Goal: Task Accomplishment & Management: Complete application form

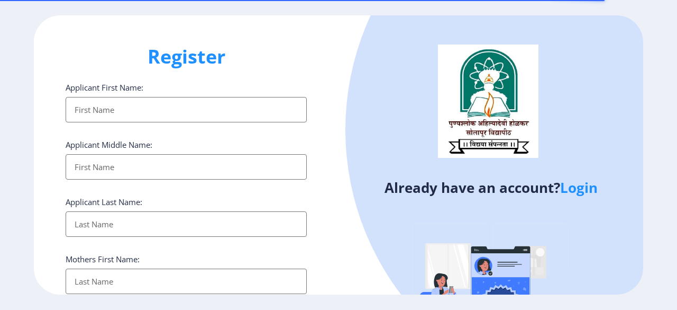
select select
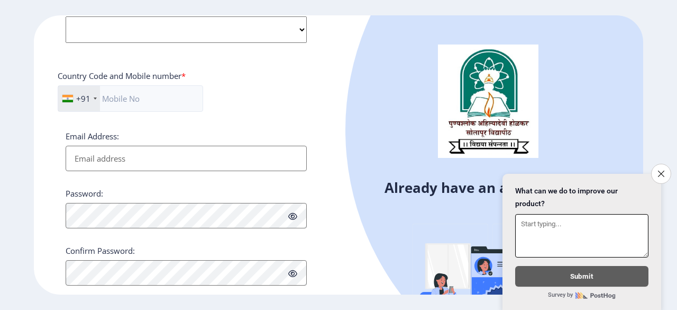
scroll to position [455, 0]
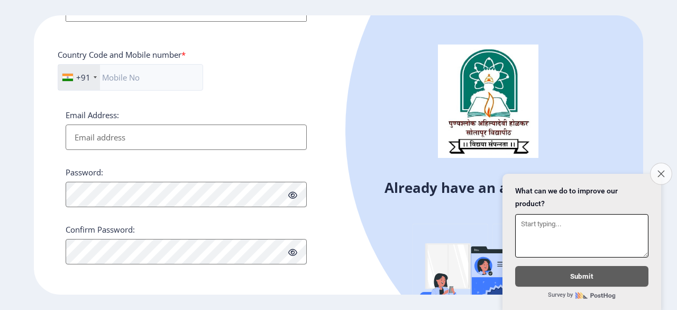
click at [655, 166] on button "Close survey" at bounding box center [661, 173] width 22 height 22
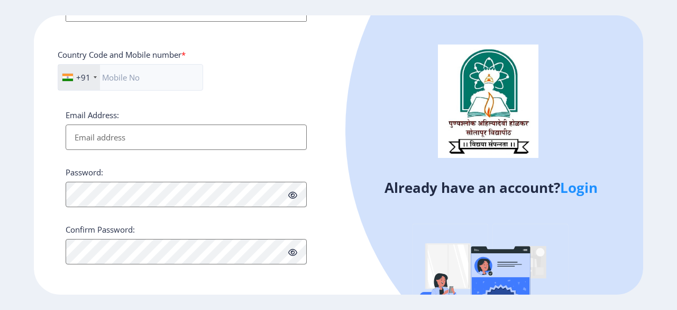
click at [593, 189] on link "Login" at bounding box center [579, 187] width 38 height 19
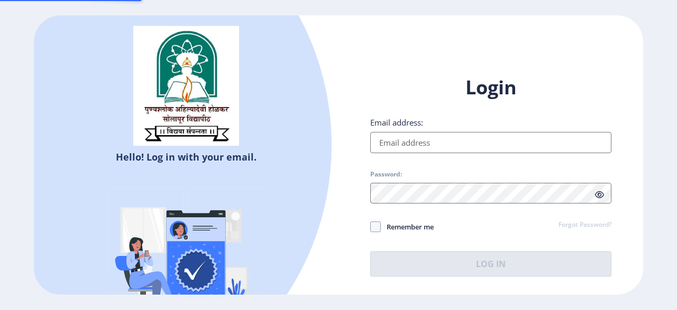
type input "[EMAIL_ADDRESS][DOMAIN_NAME]"
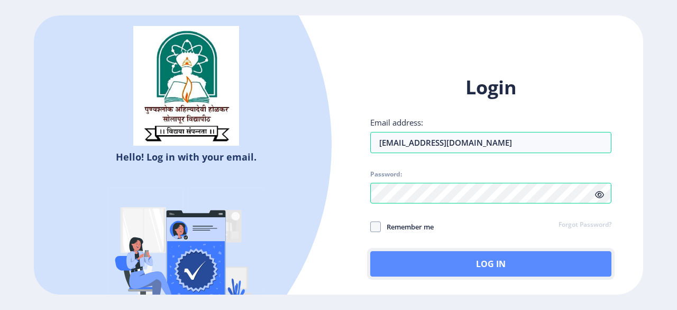
click at [410, 262] on button "Log In" at bounding box center [490, 263] width 241 height 25
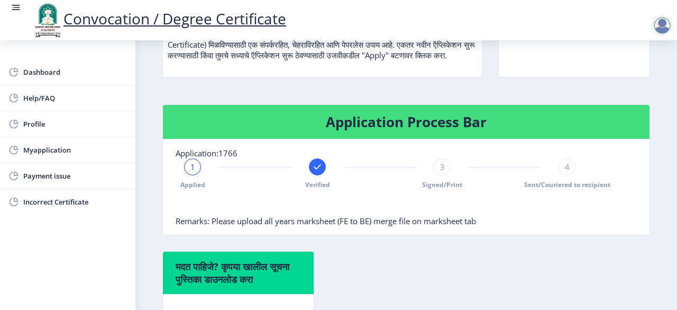
scroll to position [185, 0]
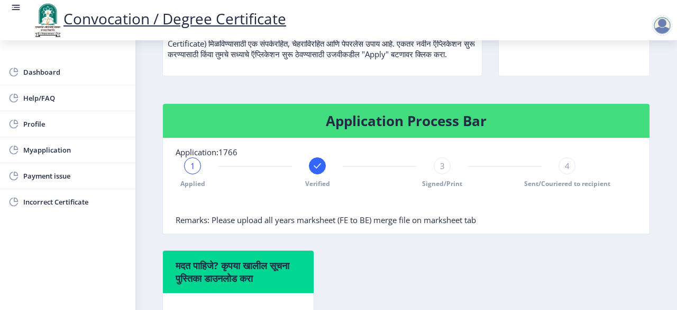
click at [193, 171] on span "1" at bounding box center [193, 165] width 5 height 11
click at [443, 174] on div "3" at bounding box center [442, 165] width 17 height 17
click at [567, 174] on div "4" at bounding box center [567, 165] width 17 height 17
click at [314, 171] on rect at bounding box center [317, 165] width 11 height 11
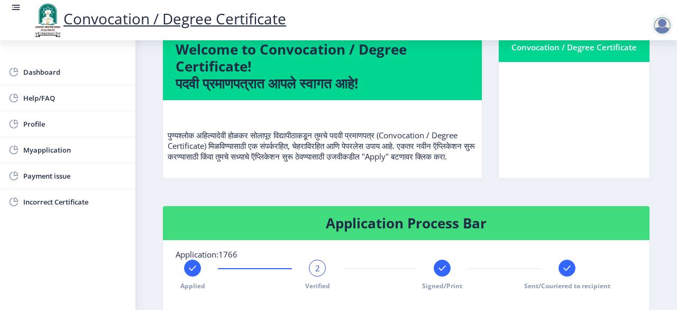
scroll to position [81, 0]
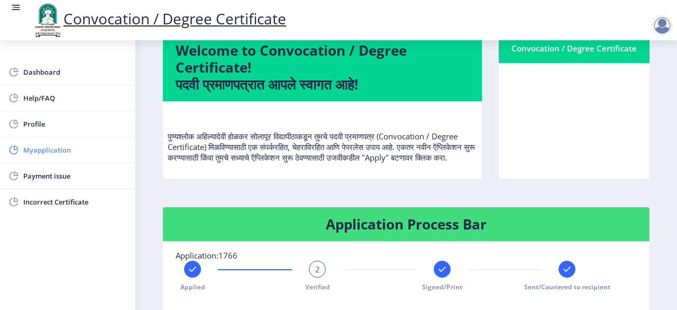
click at [86, 150] on span "Myapplication" at bounding box center [75, 149] width 104 height 13
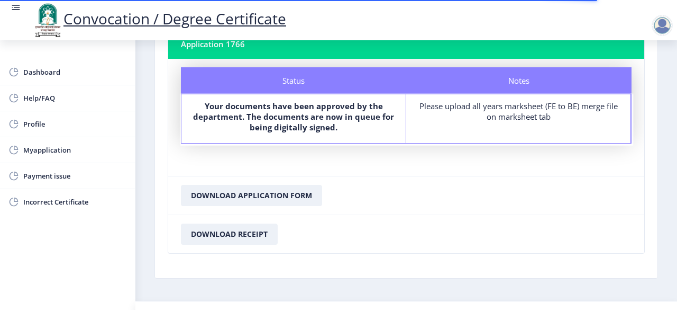
scroll to position [78, 0]
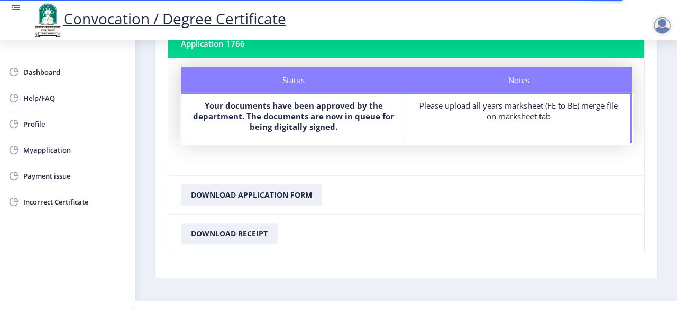
click at [506, 111] on div "Please upload all years marksheet (FE to BE) merge file on marksheet tab" at bounding box center [518, 110] width 205 height 21
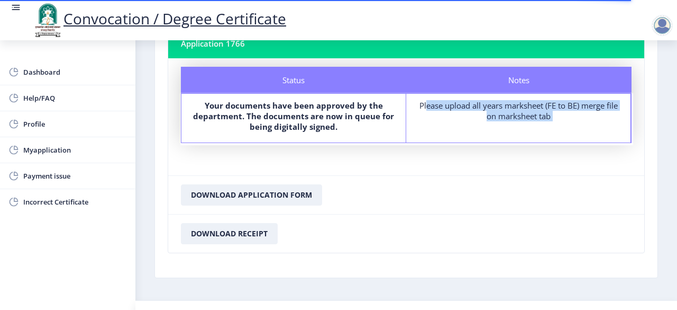
click at [506, 111] on div "Please upload all years marksheet (FE to BE) merge file on marksheet tab" at bounding box center [518, 110] width 205 height 21
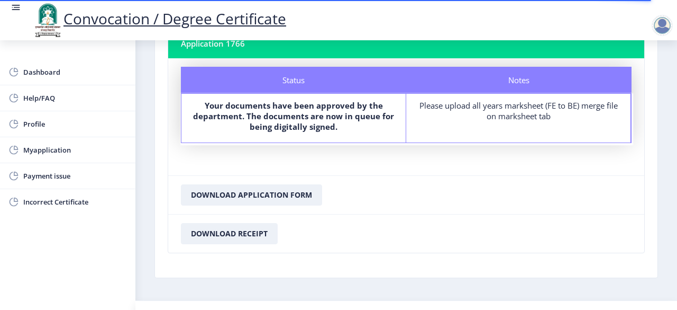
click at [373, 139] on div "Status Your documents have been approved by the department. The documents are n…" at bounding box center [294, 118] width 225 height 49
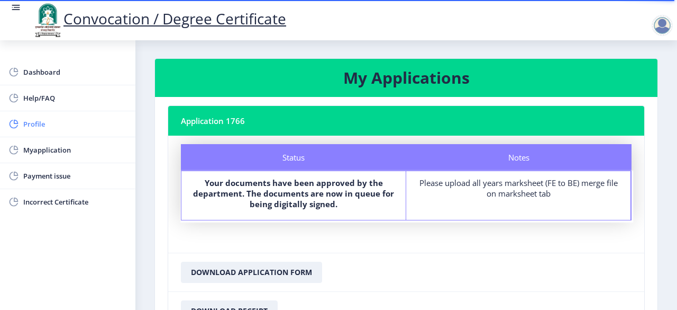
click at [46, 116] on link "Profile" at bounding box center [67, 123] width 135 height 25
select select
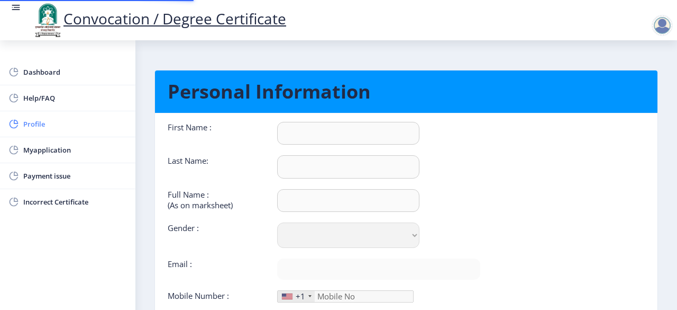
type input "Sagar"
type input "Gajeli"
type input "[PERSON_NAME]"
select select "[DEMOGRAPHIC_DATA]"
type input "[EMAIL_ADDRESS][DOMAIN_NAME]"
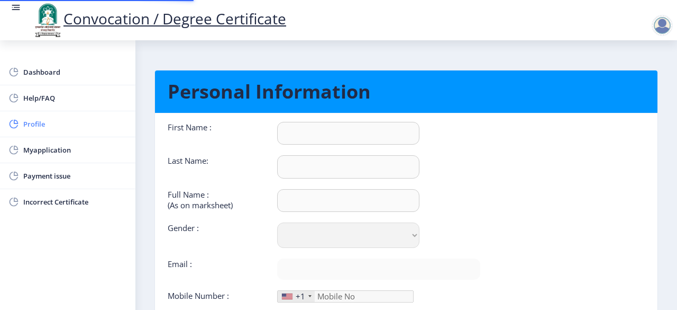
type input "7276331706"
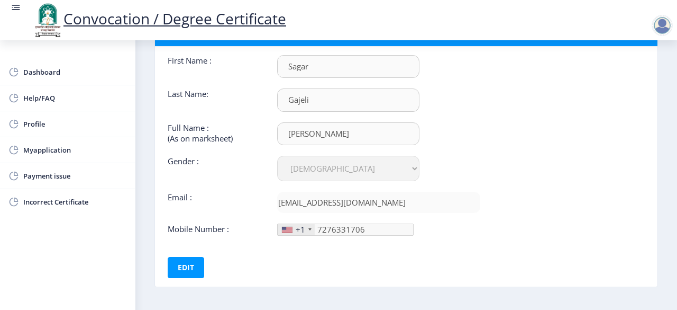
scroll to position [106, 0]
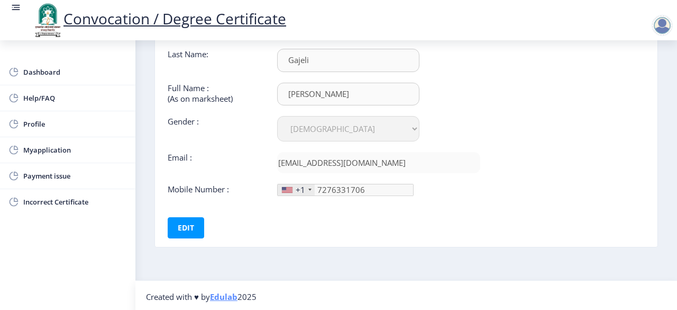
click at [296, 189] on div "+1" at bounding box center [301, 189] width 10 height 11
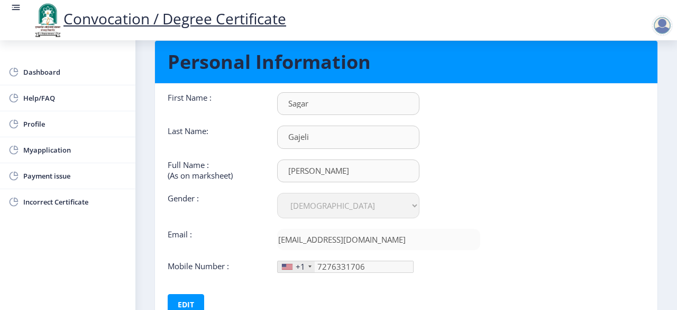
scroll to position [29, 0]
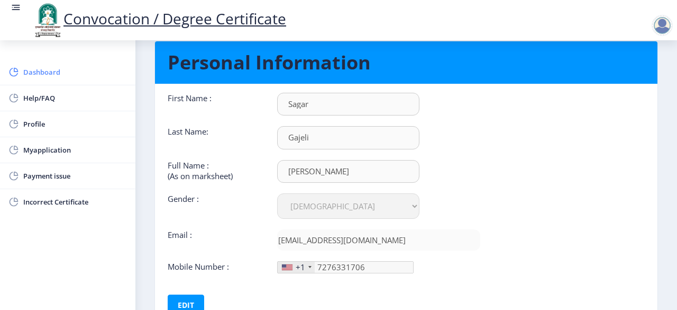
click at [38, 71] on span "Dashboard" at bounding box center [75, 72] width 104 height 13
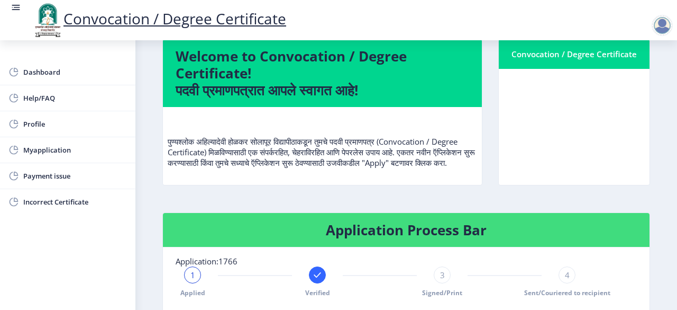
scroll to position [135, 0]
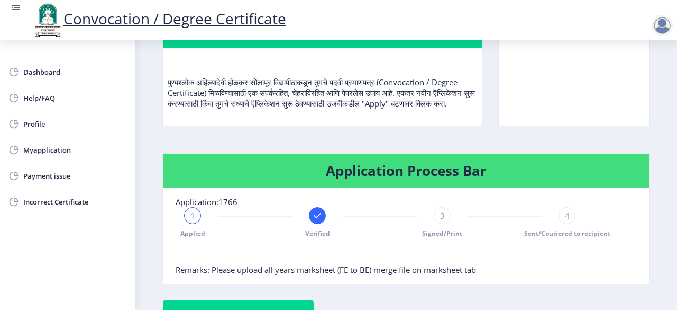
click at [434, 224] on div "3" at bounding box center [442, 215] width 17 height 17
click at [559, 221] on div "4" at bounding box center [567, 215] width 17 height 17
click at [193, 221] on rect at bounding box center [192, 215] width 11 height 11
click at [17, 7] on rect at bounding box center [17, 7] width 6 height 1
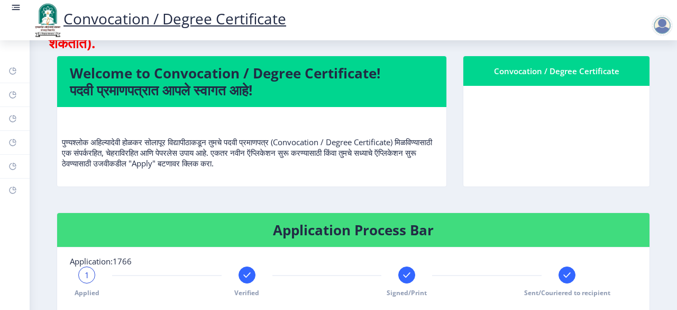
scroll to position [0, 0]
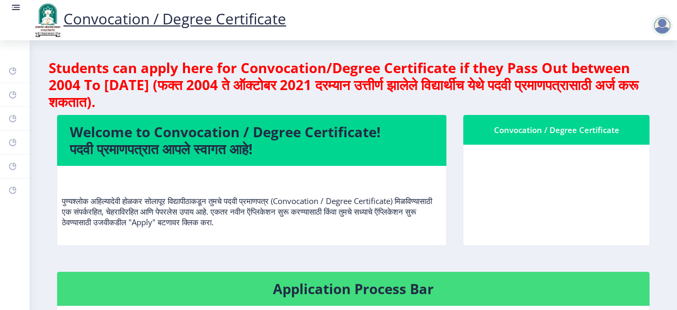
click at [661, 32] on div at bounding box center [662, 25] width 21 height 21
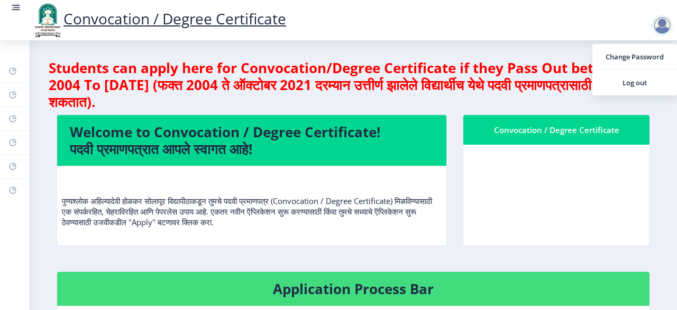
click at [243, 20] on link "Convocation / Degree Certificate" at bounding box center [159, 18] width 255 height 20
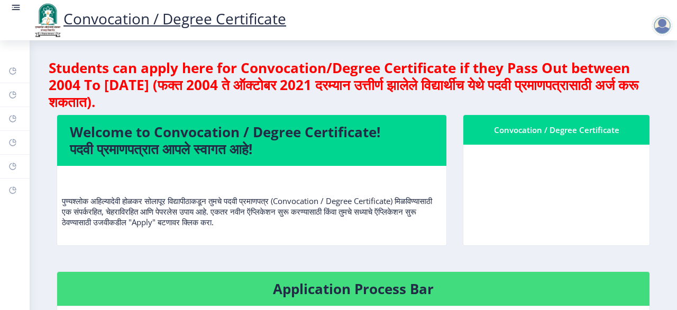
drag, startPoint x: 8, startPoint y: 4, endPoint x: 16, endPoint y: 7, distance: 8.4
click at [16, 7] on nav "Convocation / Degree Certificate" at bounding box center [338, 20] width 677 height 40
click at [16, 7] on rect at bounding box center [16, 7] width 11 height 11
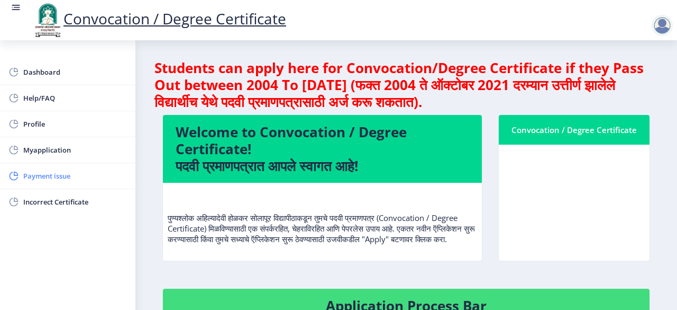
click at [85, 182] on link "Payment issue" at bounding box center [67, 175] width 135 height 25
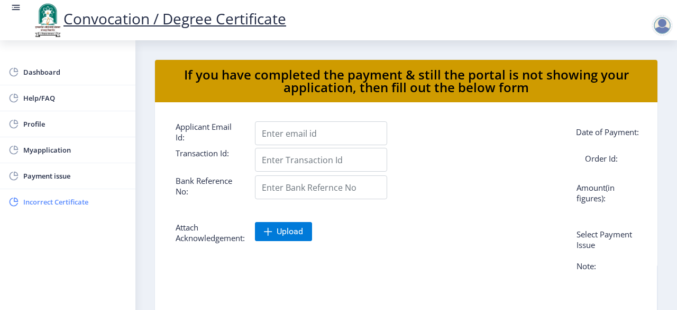
click at [34, 198] on span "Incorrect Certificate" at bounding box center [75, 201] width 104 height 13
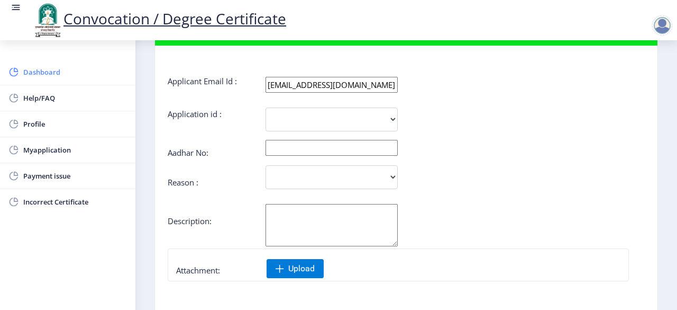
click at [56, 68] on span "Dashboard" at bounding box center [75, 72] width 104 height 13
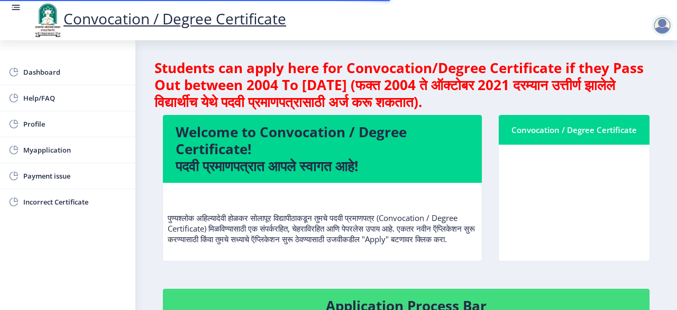
click at [20, 7] on rect at bounding box center [16, 7] width 11 height 11
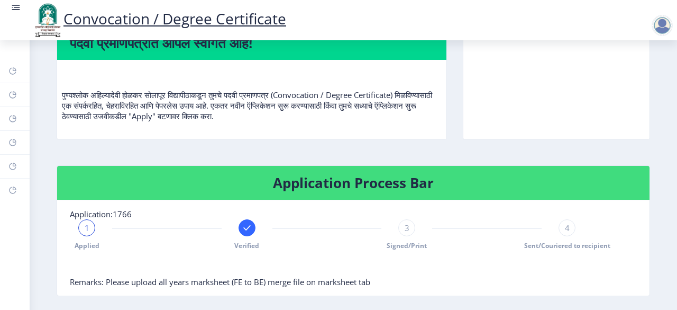
scroll to position [102, 0]
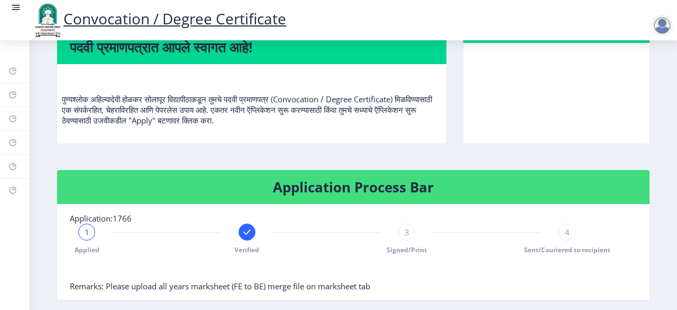
click at [406, 237] on div "3" at bounding box center [406, 231] width 17 height 17
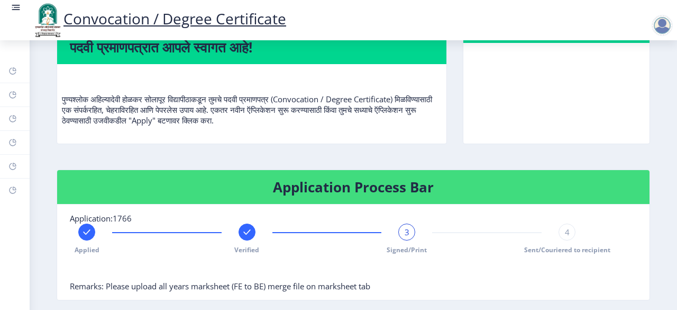
click at [568, 231] on div "4" at bounding box center [567, 231] width 17 height 17
click at [244, 232] on icon at bounding box center [246, 231] width 7 height 5
click at [85, 234] on rect at bounding box center [86, 231] width 11 height 11
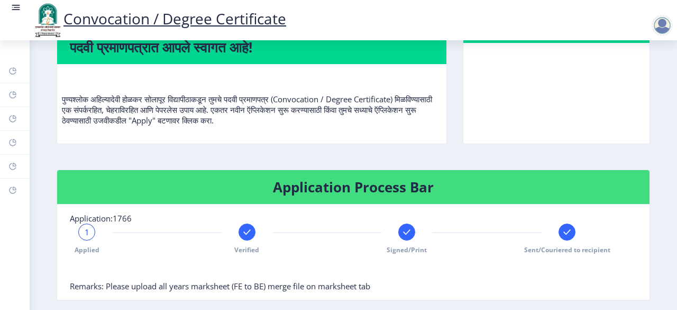
click at [243, 230] on rect at bounding box center [247, 231] width 11 height 11
click at [402, 232] on rect at bounding box center [407, 231] width 11 height 11
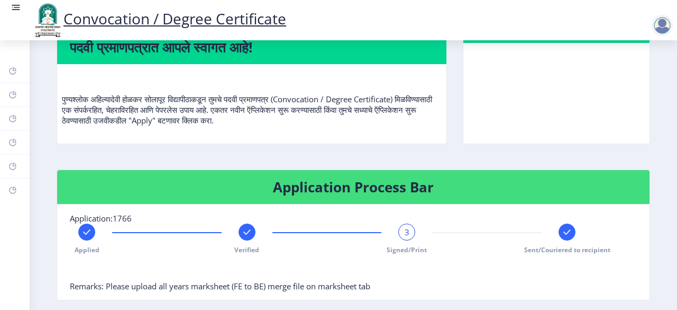
click at [567, 232] on rect at bounding box center [567, 231] width 11 height 11
click at [246, 237] on div at bounding box center [247, 231] width 17 height 17
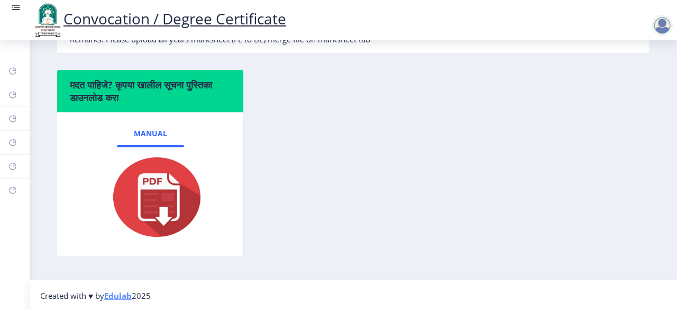
scroll to position [0, 0]
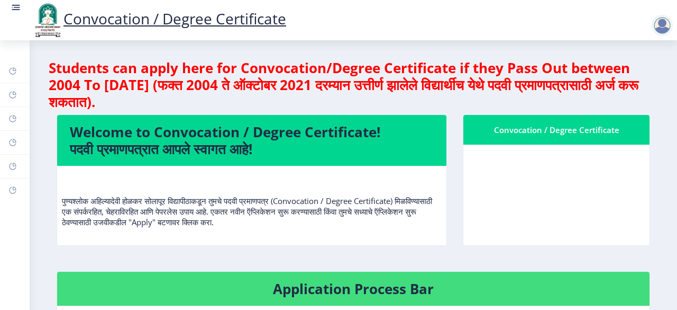
click at [16, 2] on icon at bounding box center [16, 7] width 11 height 11
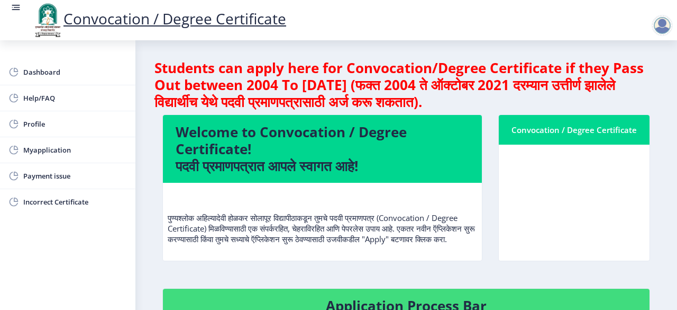
click at [16, 2] on icon at bounding box center [16, 7] width 11 height 11
